Goal: Check status: Check status

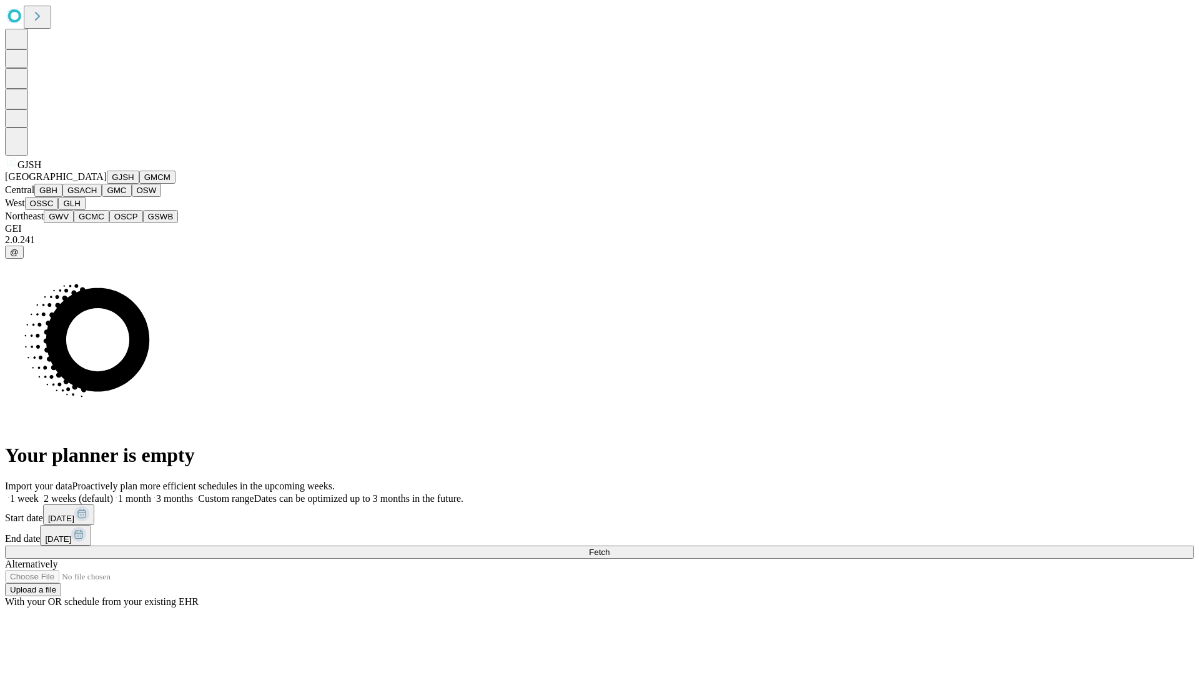
click at [107, 184] on button "GJSH" at bounding box center [123, 177] width 32 height 13
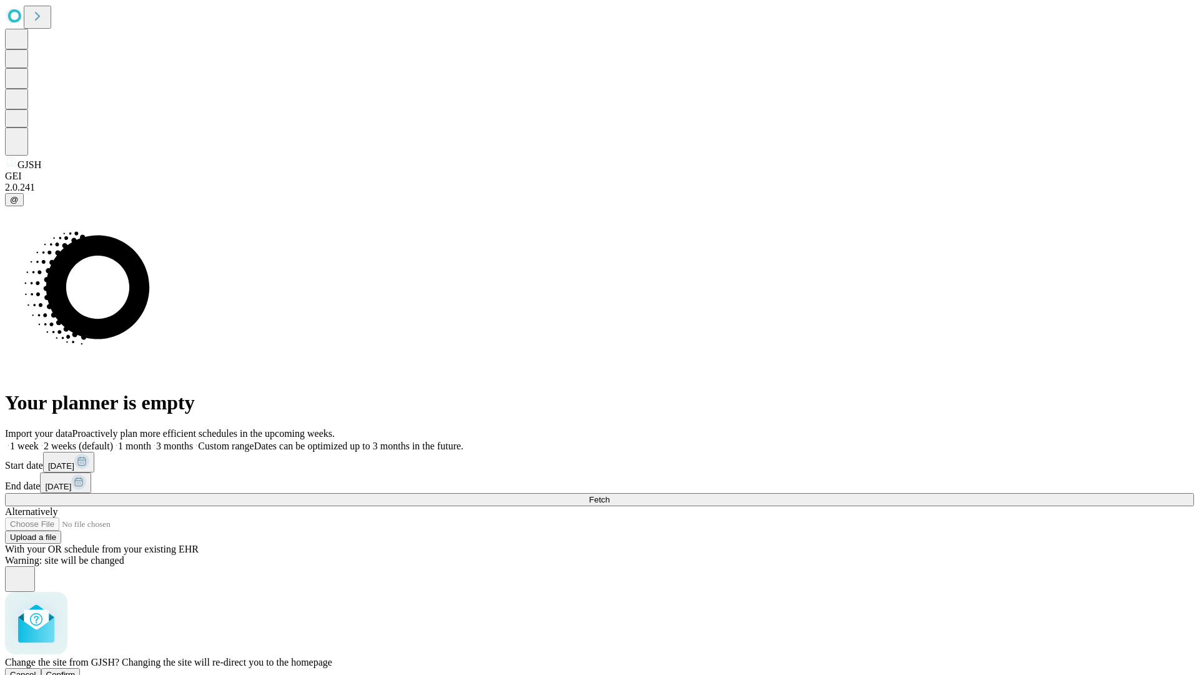
click at [76, 670] on span "Confirm" at bounding box center [60, 674] width 29 height 9
click at [113, 440] on label "2 weeks (default)" at bounding box center [76, 445] width 74 height 11
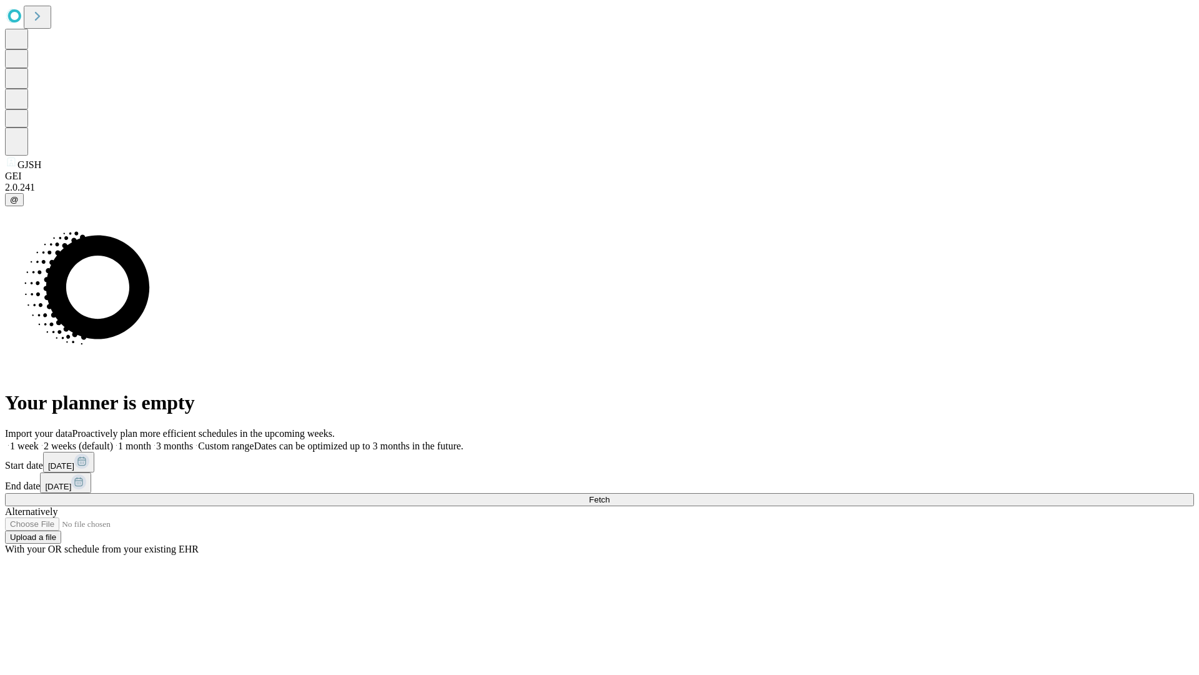
click at [610, 495] on span "Fetch" at bounding box center [599, 499] width 21 height 9
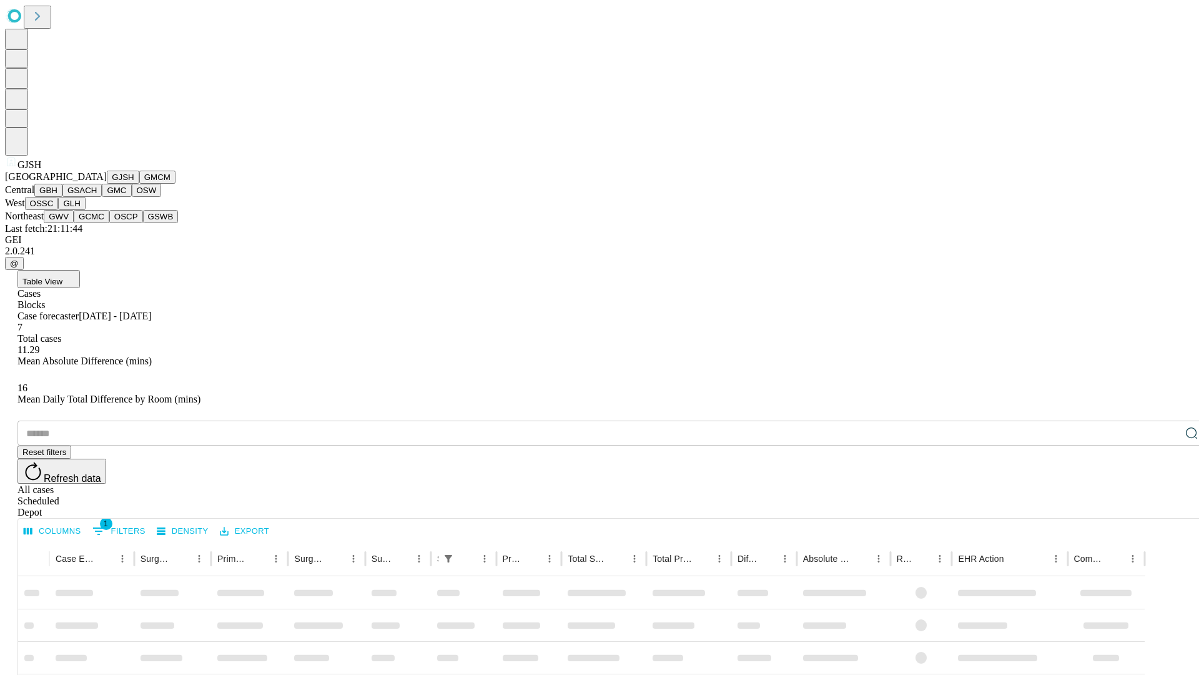
click at [139, 184] on button "GMCM" at bounding box center [157, 177] width 36 height 13
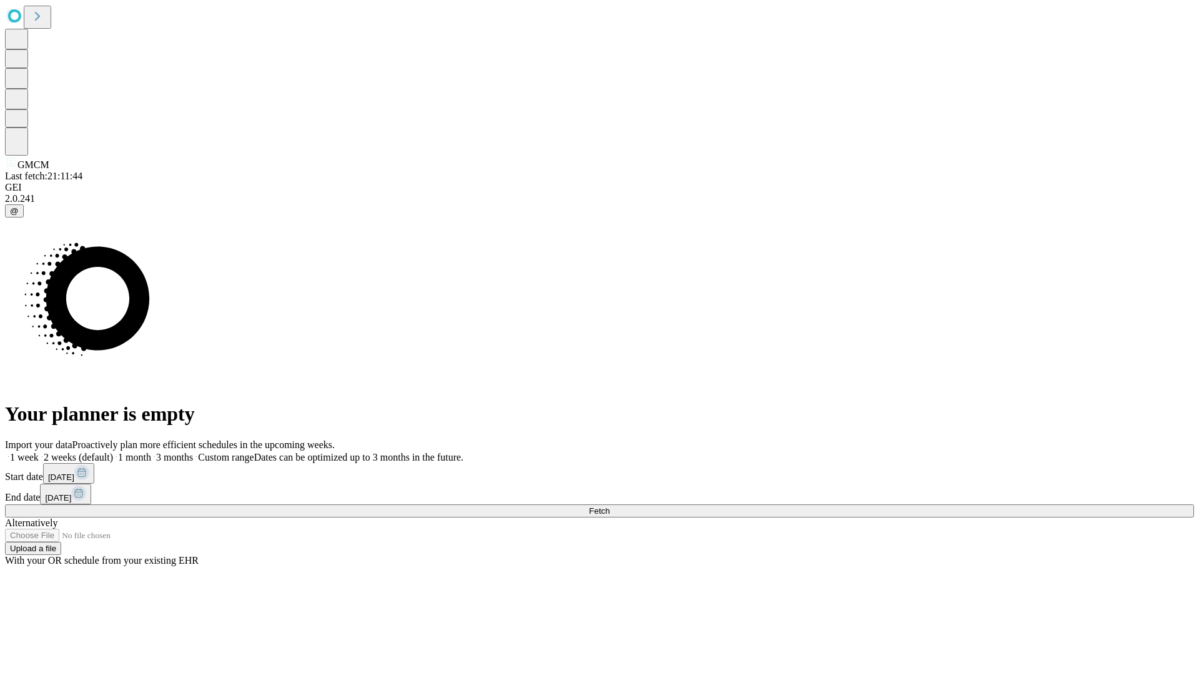
click at [113, 452] on label "2 weeks (default)" at bounding box center [76, 457] width 74 height 11
click at [610, 506] on span "Fetch" at bounding box center [599, 510] width 21 height 9
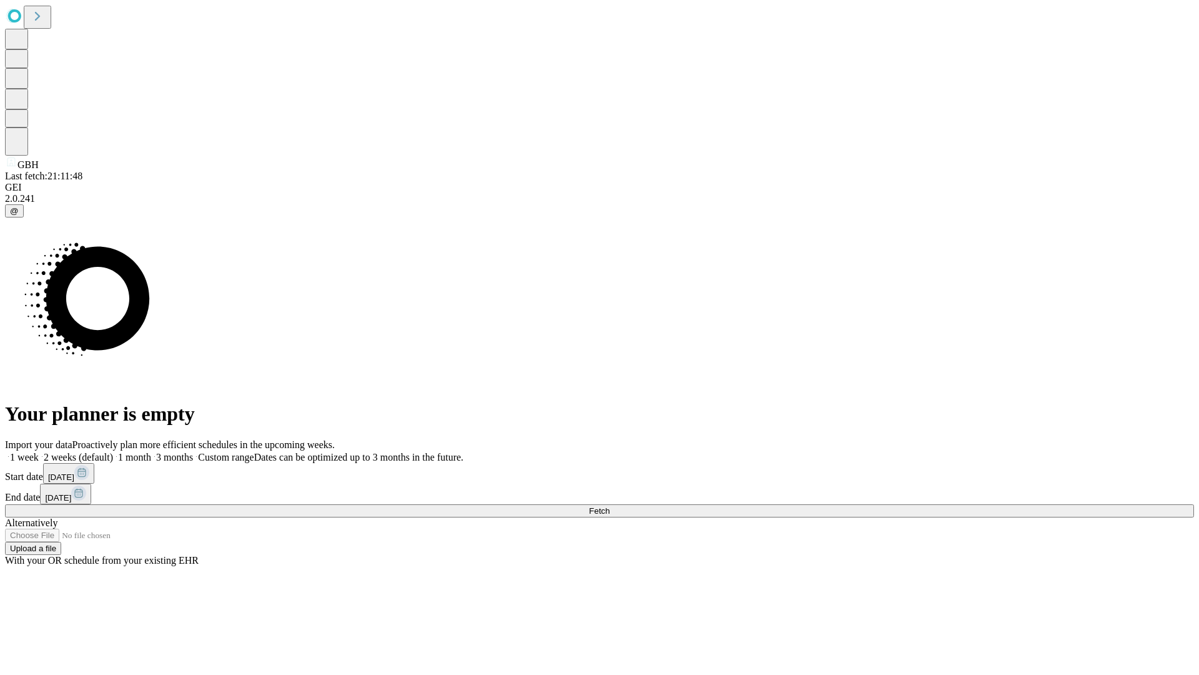
click at [113, 452] on label "2 weeks (default)" at bounding box center [76, 457] width 74 height 11
click at [610, 506] on span "Fetch" at bounding box center [599, 510] width 21 height 9
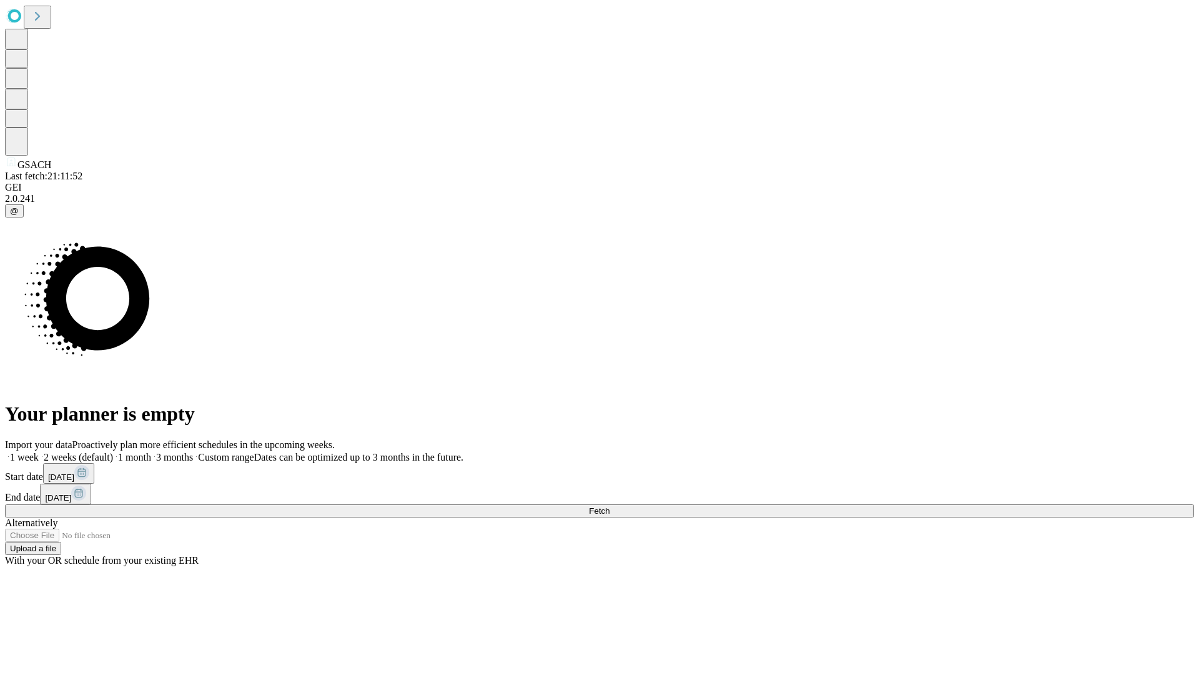
click at [113, 452] on label "2 weeks (default)" at bounding box center [76, 457] width 74 height 11
click at [610, 506] on span "Fetch" at bounding box center [599, 510] width 21 height 9
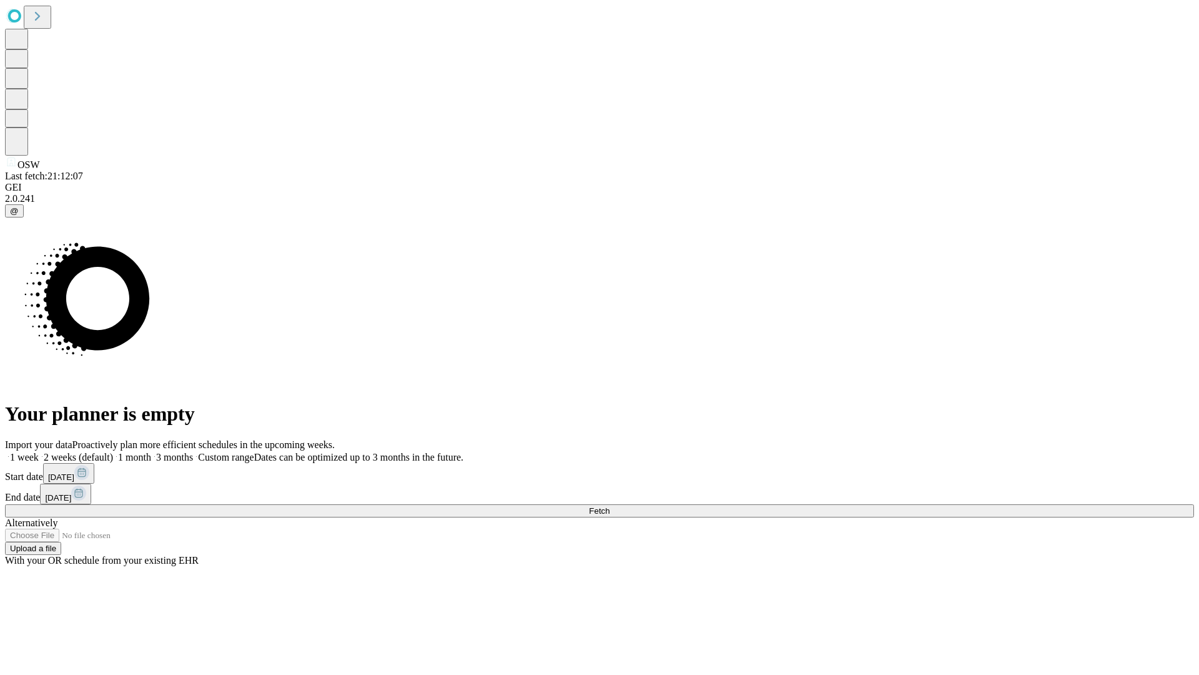
click at [113, 452] on label "2 weeks (default)" at bounding box center [76, 457] width 74 height 11
click at [610, 506] on span "Fetch" at bounding box center [599, 510] width 21 height 9
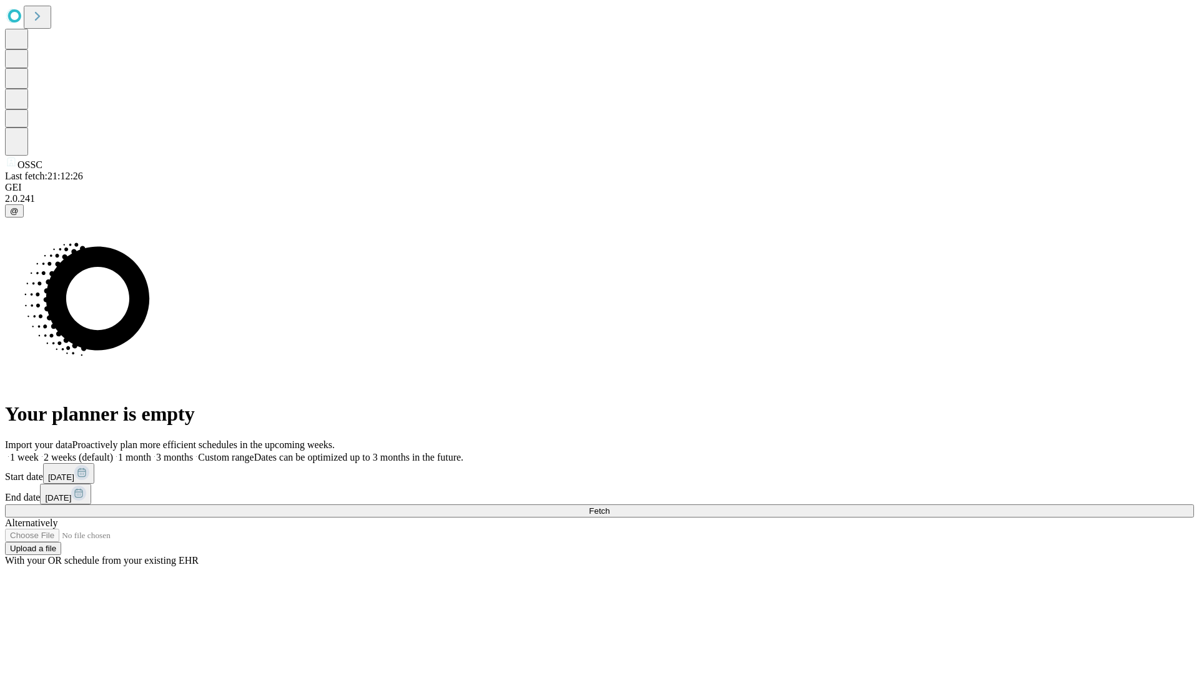
click at [113, 452] on label "2 weeks (default)" at bounding box center [76, 457] width 74 height 11
click at [610, 506] on span "Fetch" at bounding box center [599, 510] width 21 height 9
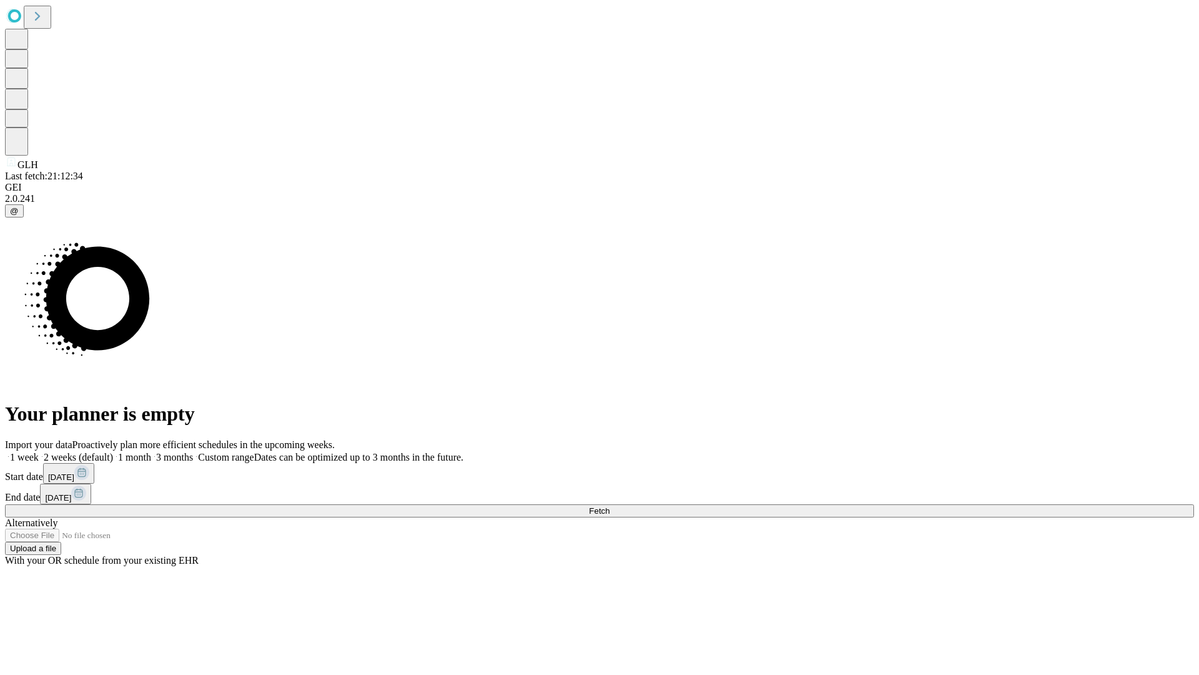
click at [113, 452] on label "2 weeks (default)" at bounding box center [76, 457] width 74 height 11
click at [610, 506] on span "Fetch" at bounding box center [599, 510] width 21 height 9
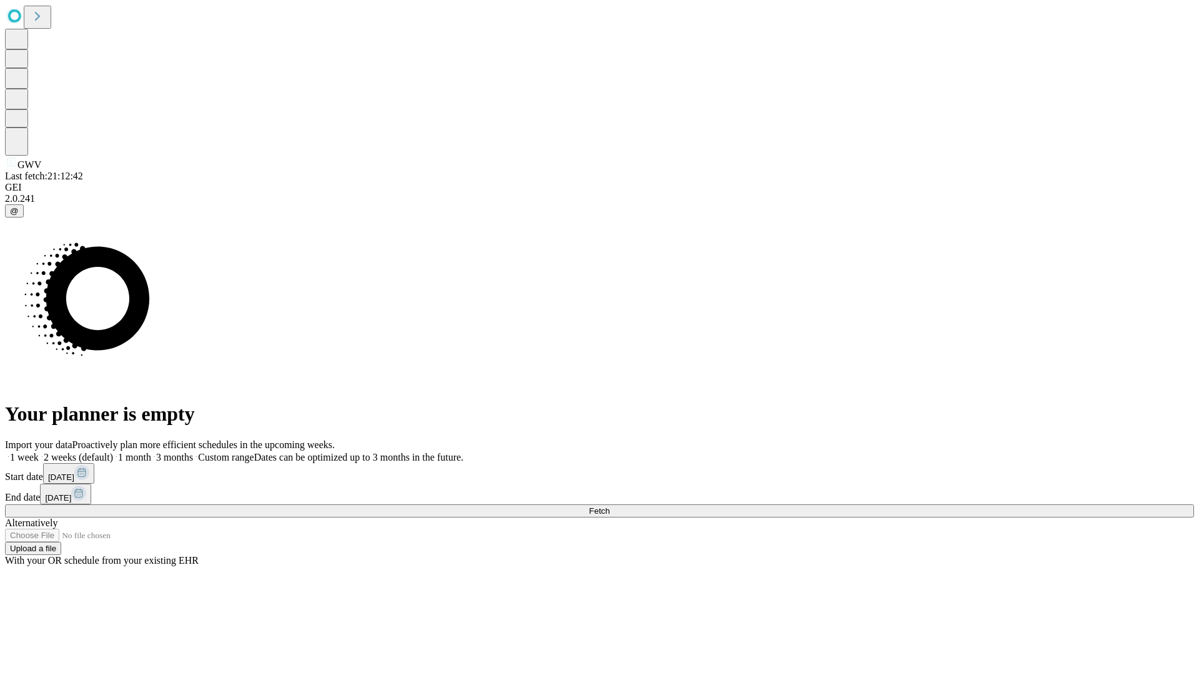
click at [113, 452] on label "2 weeks (default)" at bounding box center [76, 457] width 74 height 11
click at [610, 506] on span "Fetch" at bounding box center [599, 510] width 21 height 9
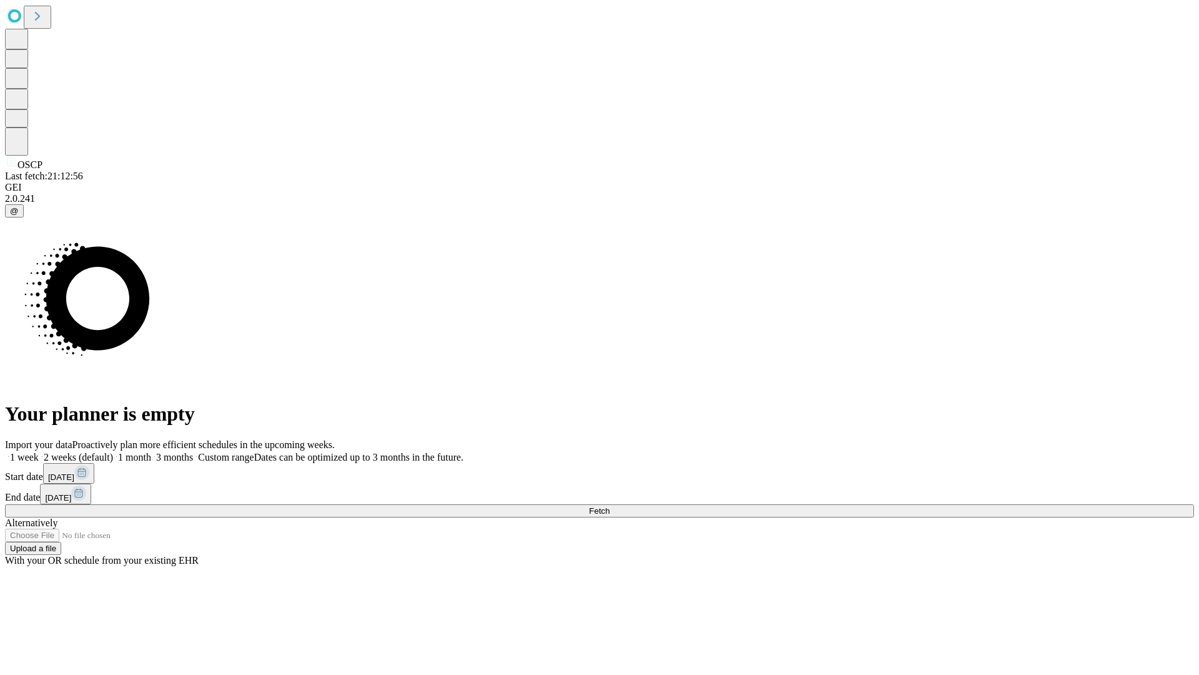
click at [610, 506] on span "Fetch" at bounding box center [599, 510] width 21 height 9
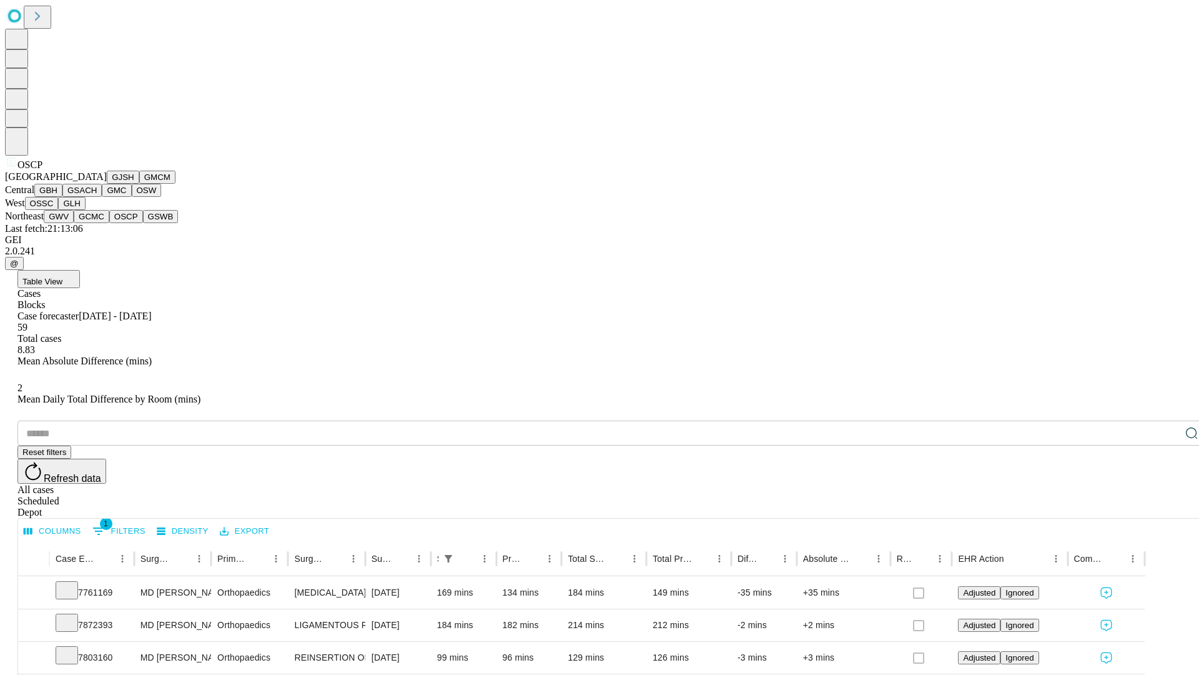
click at [143, 223] on button "GSWB" at bounding box center [161, 216] width 36 height 13
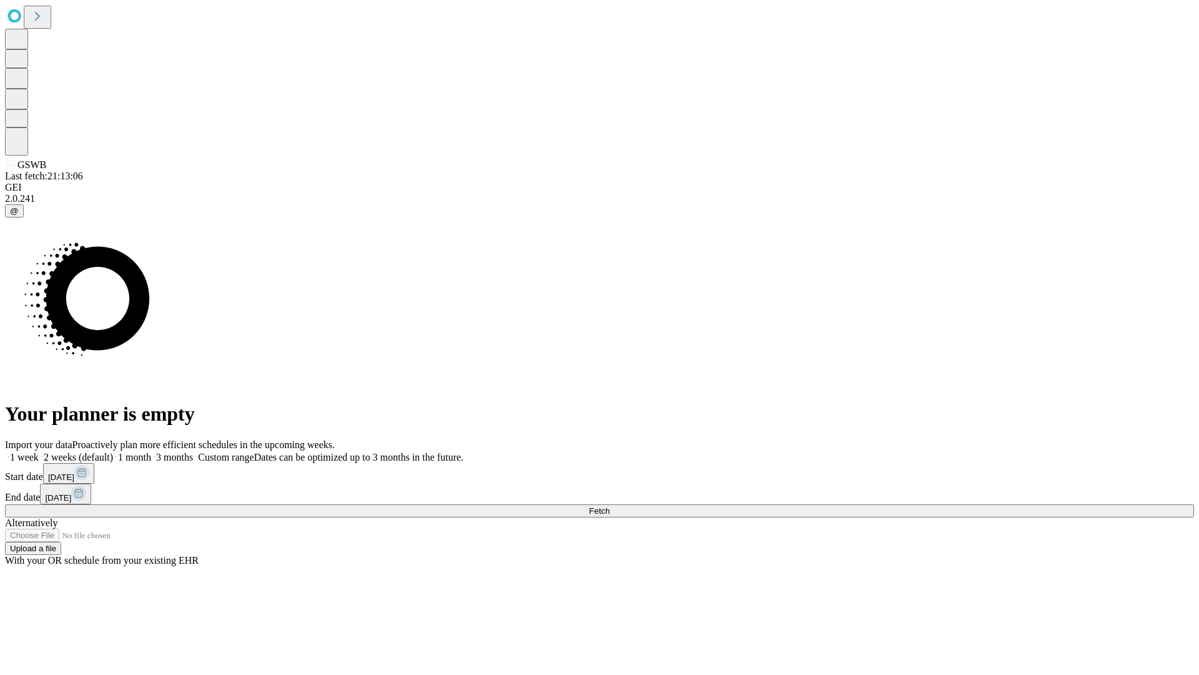
click at [113, 452] on label "2 weeks (default)" at bounding box center [76, 457] width 74 height 11
click at [610, 506] on span "Fetch" at bounding box center [599, 510] width 21 height 9
